Goal: Information Seeking & Learning: Learn about a topic

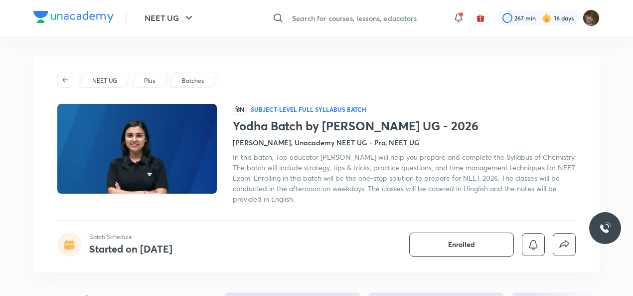
drag, startPoint x: 0, startPoint y: 0, endPoint x: 384, endPoint y: 15, distance: 384.2
click at [384, 15] on input "text" at bounding box center [366, 17] width 157 height 27
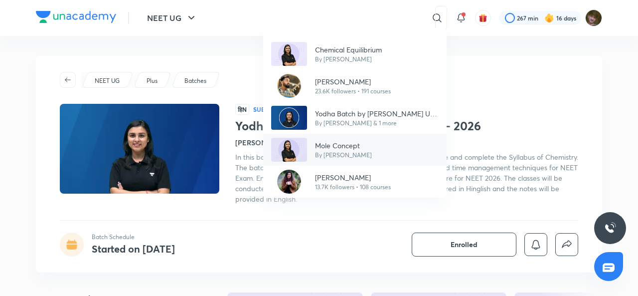
click at [301, 140] on img at bounding box center [289, 150] width 36 height 24
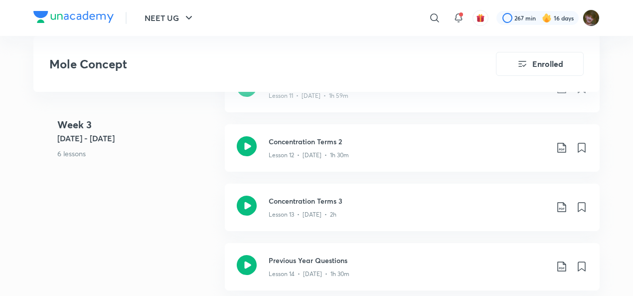
scroll to position [1316, 0]
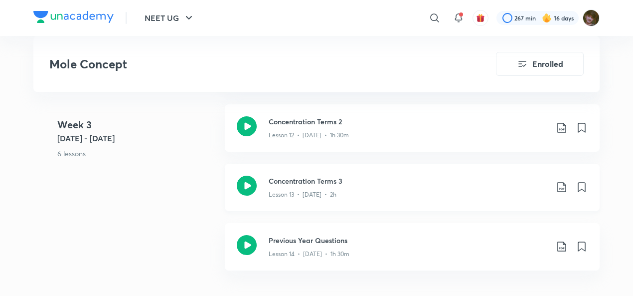
click at [559, 185] on icon at bounding box center [562, 187] width 12 height 12
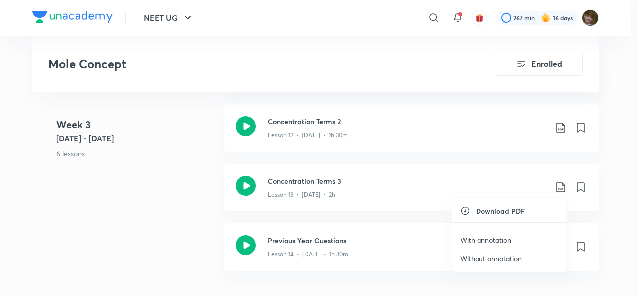
click at [506, 239] on p "With annotation" at bounding box center [485, 239] width 51 height 10
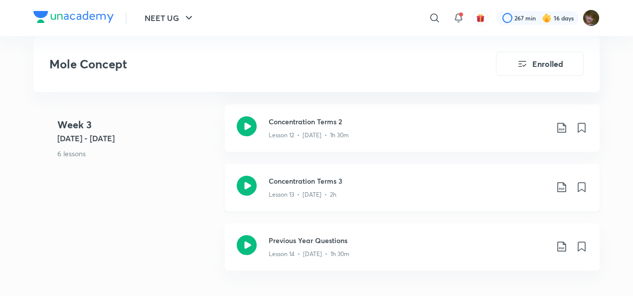
click at [565, 185] on icon at bounding box center [562, 187] width 12 height 12
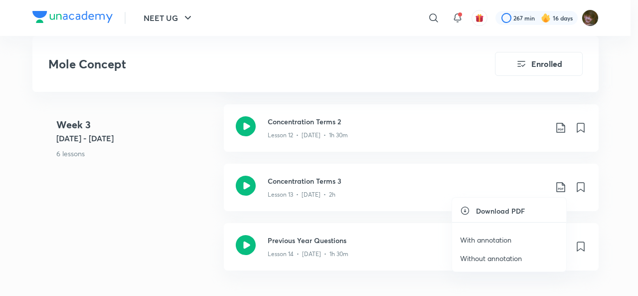
click at [507, 255] on p "Without annotation" at bounding box center [491, 258] width 62 height 10
